Goal: Task Accomplishment & Management: Manage account settings

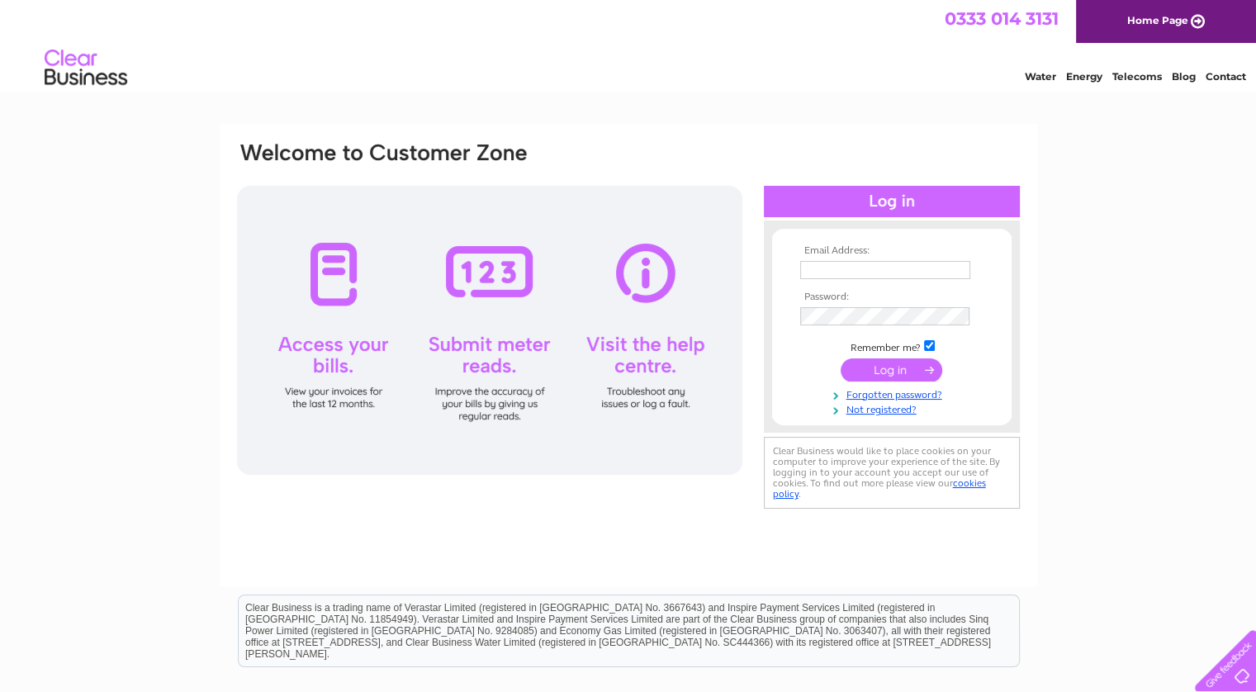
type input "[PERSON_NAME][EMAIL_ADDRESS][PERSON_NAME][PERSON_NAME][DOMAIN_NAME]"
click at [883, 362] on input "submit" at bounding box center [891, 369] width 102 height 23
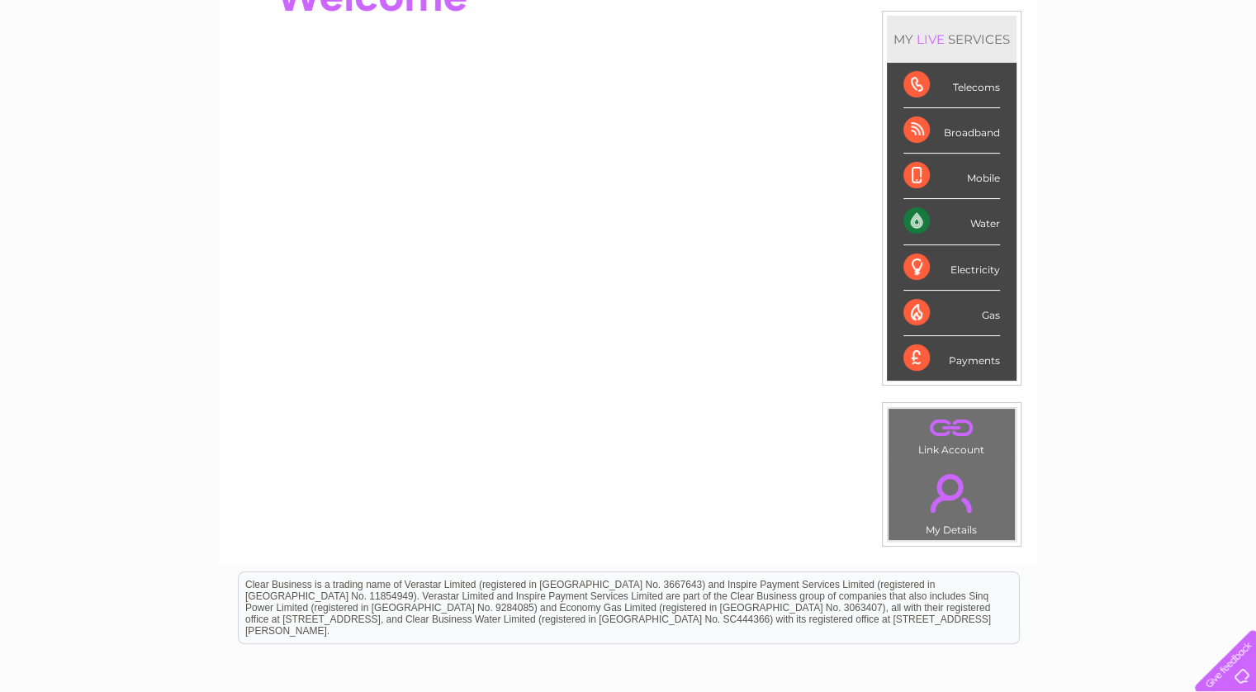
scroll to position [111, 0]
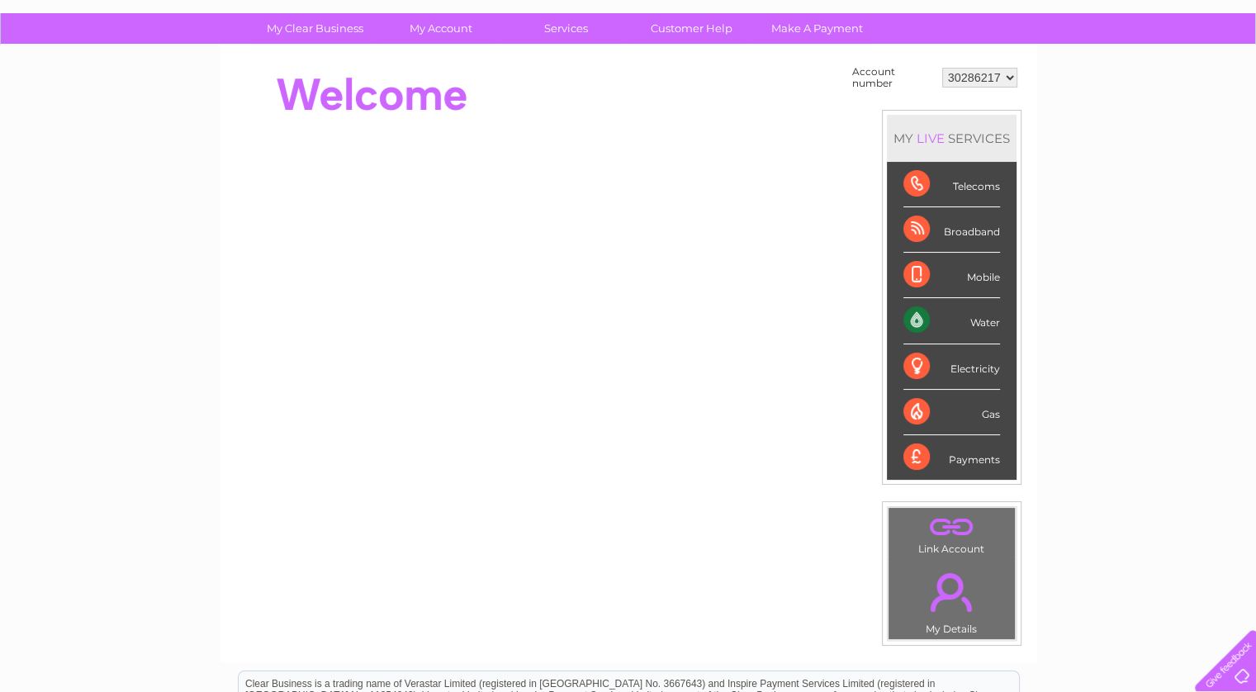
drag, startPoint x: 1098, startPoint y: 26, endPoint x: 135, endPoint y: 352, distance: 1017.2
click at [135, 352] on div "My Clear Business Login Details My Details My Preferences Link Account My Accou…" at bounding box center [628, 478] width 1256 height 931
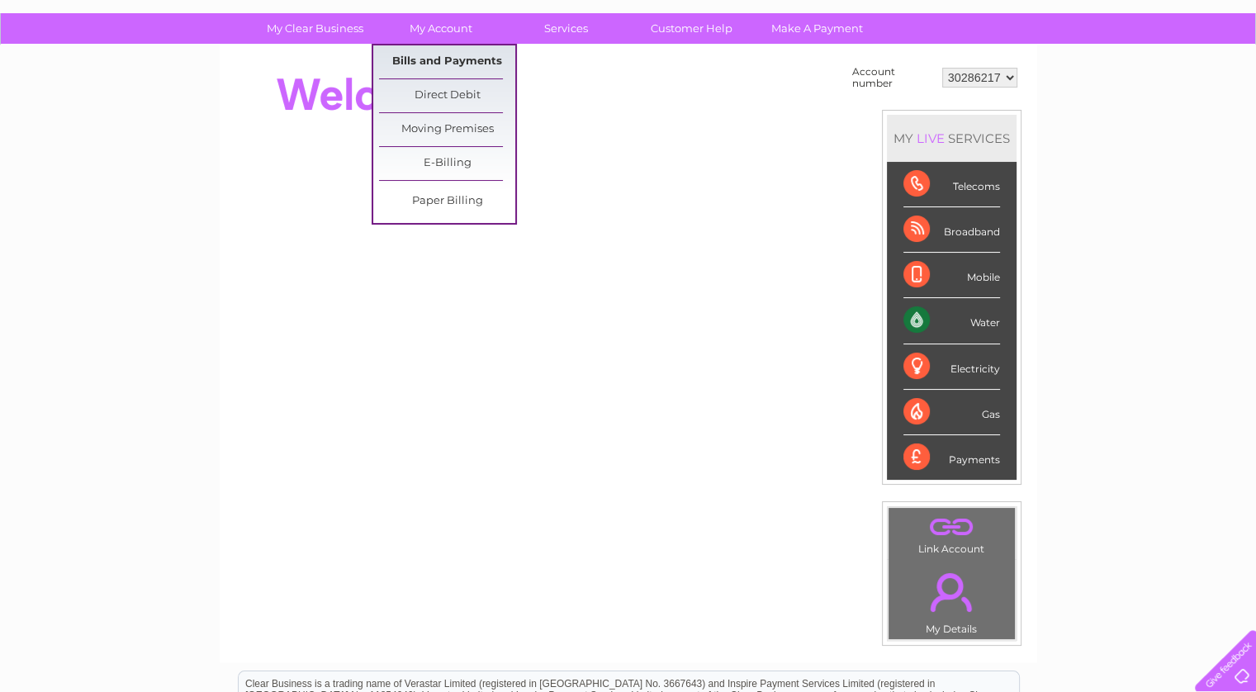
click at [462, 52] on link "Bills and Payments" at bounding box center [447, 61] width 136 height 33
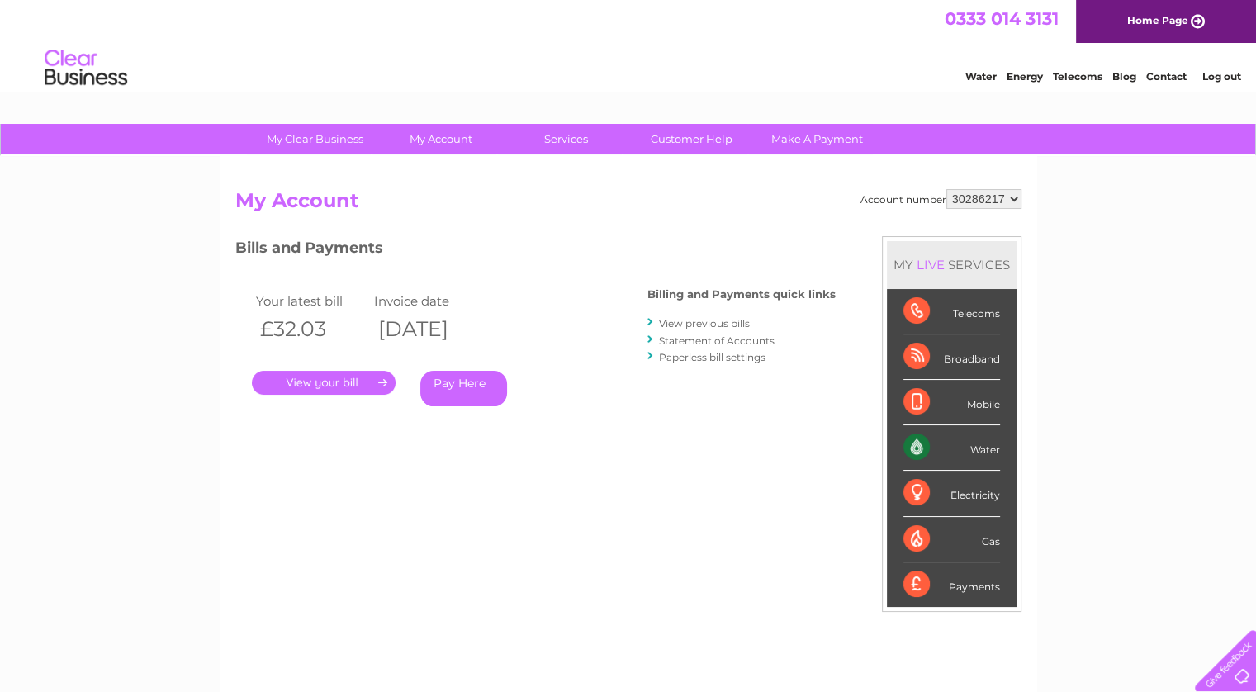
click at [344, 387] on link "." at bounding box center [324, 383] width 144 height 24
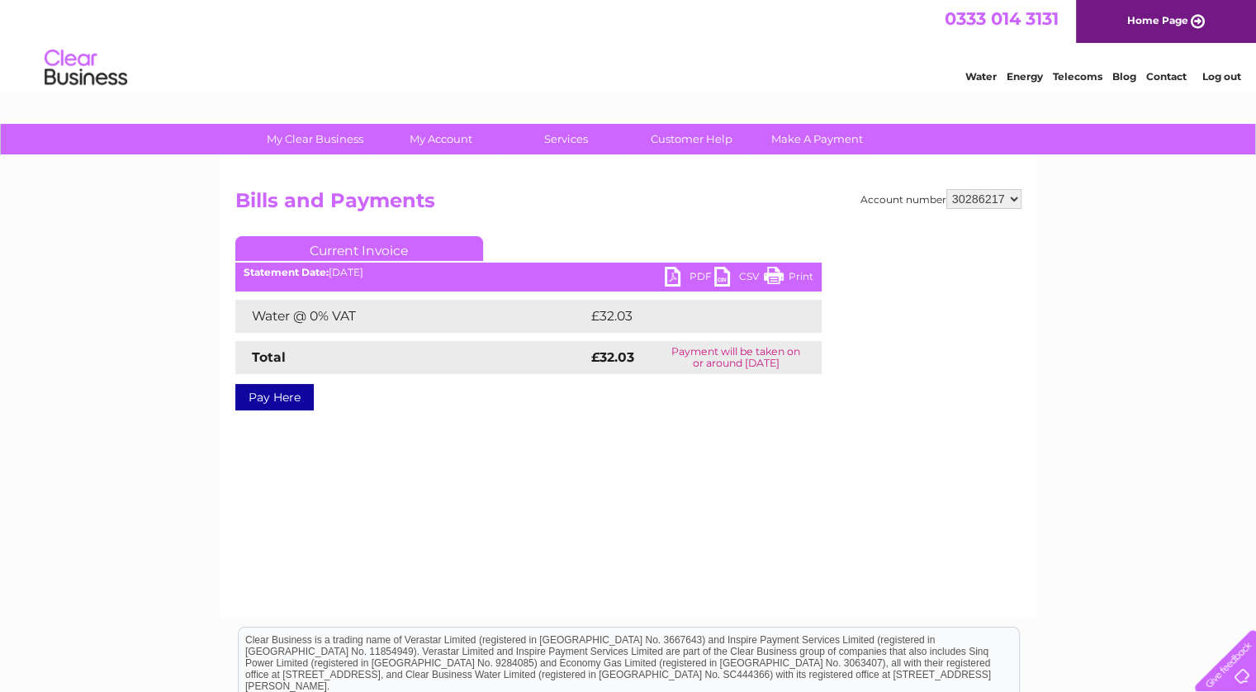
click at [675, 272] on link "PDF" at bounding box center [689, 279] width 50 height 24
